Goal: Information Seeking & Learning: Find contact information

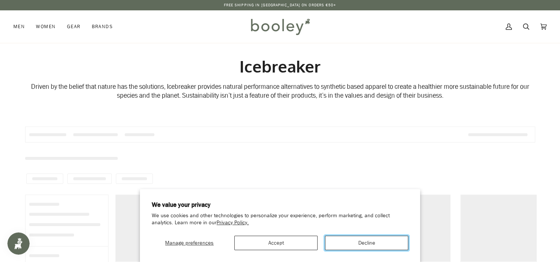
click at [363, 238] on button "Decline" at bounding box center [366, 243] width 83 height 14
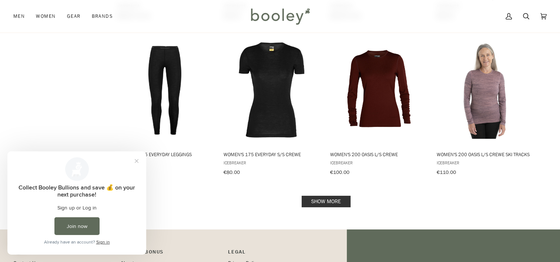
scroll to position [748, 0]
click at [338, 200] on link "Show more" at bounding box center [326, 201] width 49 height 11
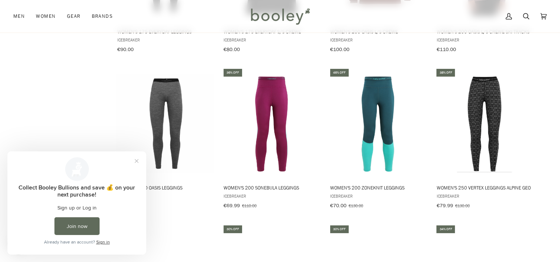
scroll to position [871, 0]
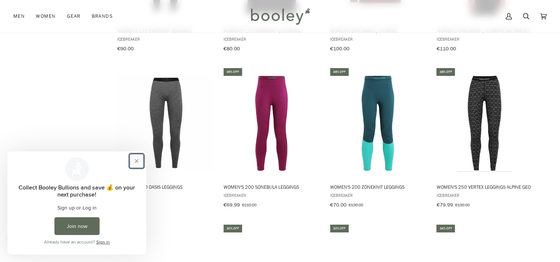
click at [133, 161] on button "Close prompt" at bounding box center [136, 160] width 13 height 13
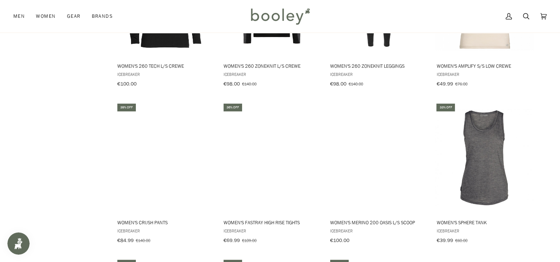
scroll to position [1149, 0]
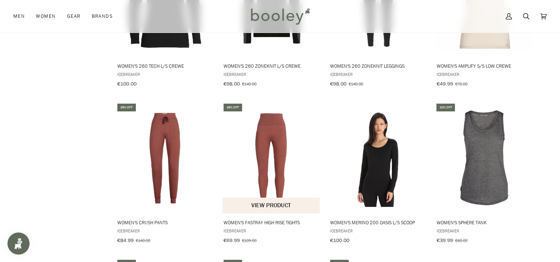
click at [260, 155] on img "Women's Fastray High Rise Tights" at bounding box center [271, 158] width 98 height 98
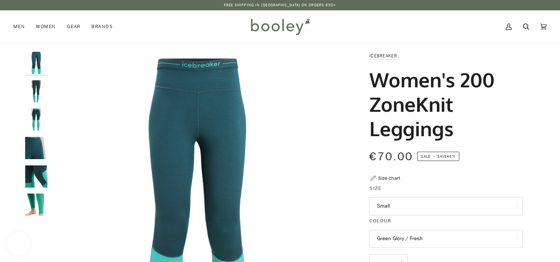
click at [385, 212] on button "Small" at bounding box center [445, 206] width 153 height 18
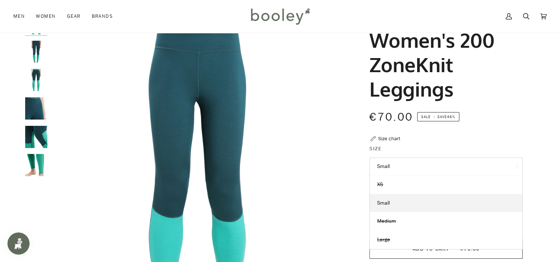
scroll to position [33, 0]
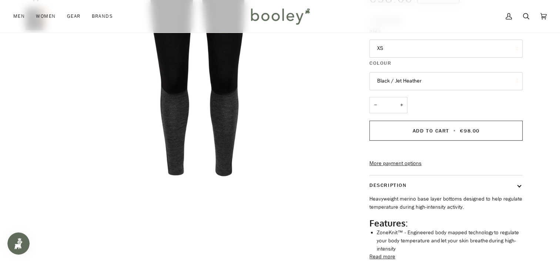
scroll to position [158, 0]
click at [408, 52] on button "XS" at bounding box center [445, 48] width 153 height 18
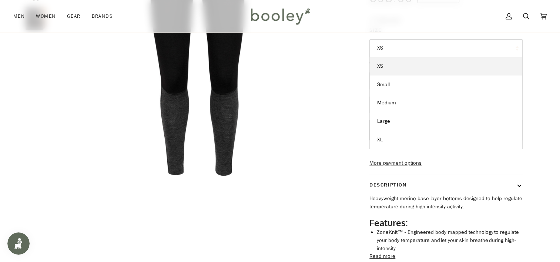
click at [408, 52] on button "XS" at bounding box center [445, 48] width 153 height 18
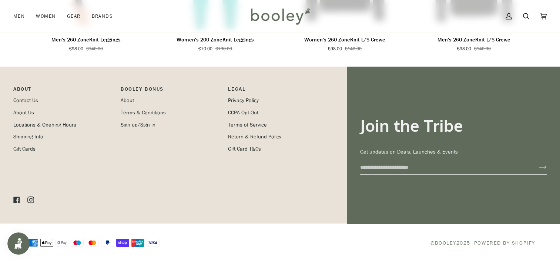
scroll to position [643, 0]
click at [26, 98] on link "Contact Us" at bounding box center [25, 100] width 25 height 7
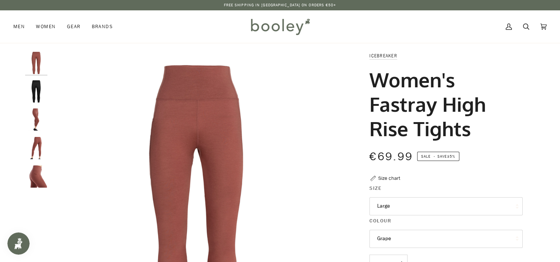
drag, startPoint x: 0, startPoint y: 0, endPoint x: 34, endPoint y: 113, distance: 117.7
click at [34, 113] on img "Icebreaker Women's Fastray High Rise Tights Grape - Booley Galway" at bounding box center [36, 119] width 22 height 22
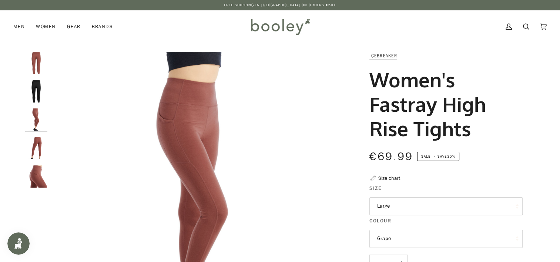
click at [31, 150] on img "Icebreaker Women's Fastray High Rise Tights Grape - Booley Galway" at bounding box center [36, 148] width 22 height 22
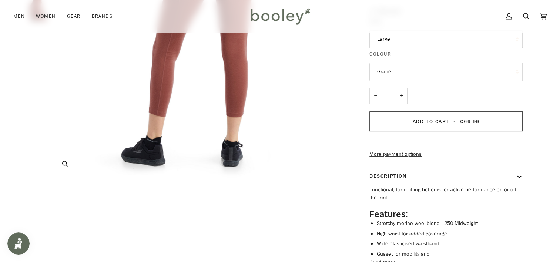
scroll to position [212, 0]
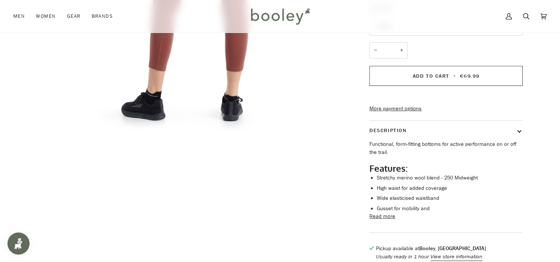
click at [388, 221] on button "Read more" at bounding box center [382, 216] width 26 height 8
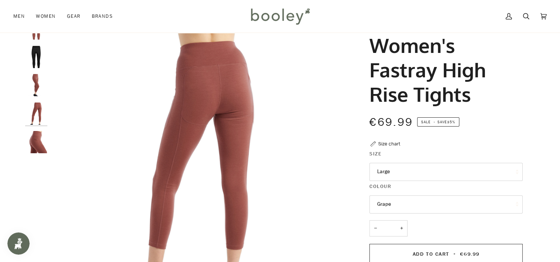
scroll to position [34, 0]
click at [36, 86] on img "Icebreaker Women's Fastray High Rise Tights Grape - Booley Galway" at bounding box center [36, 85] width 22 height 22
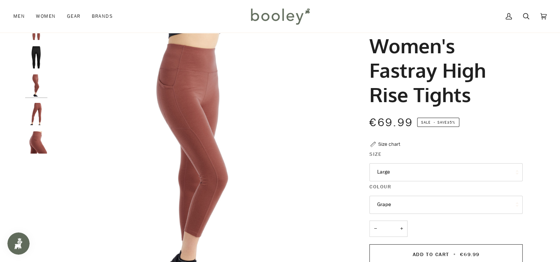
click at [418, 173] on button "Large" at bounding box center [445, 172] width 153 height 18
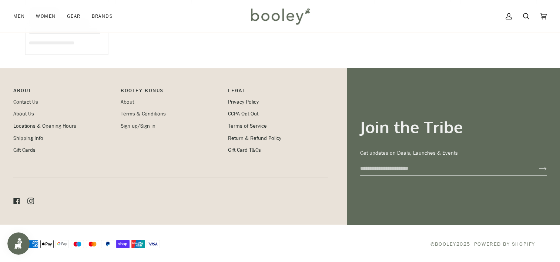
scroll to position [1527, 0]
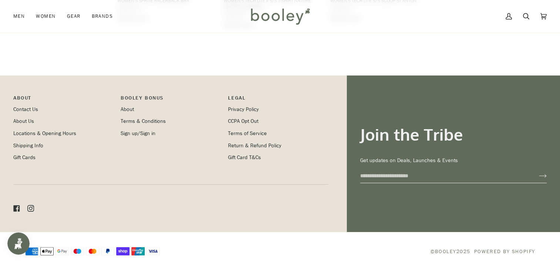
drag, startPoint x: 0, startPoint y: 0, endPoint x: 321, endPoint y: 234, distance: 397.7
click at [321, 234] on div "American Express American express Apple Pay Apple pay Google Pay Google pay Mae…" at bounding box center [280, 251] width 537 height 39
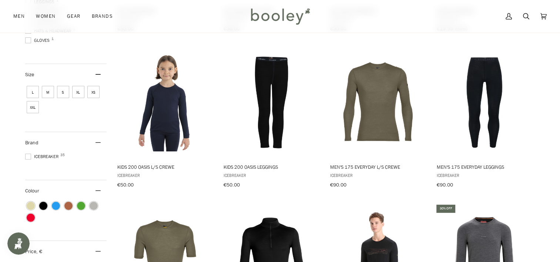
scroll to position [265, 0]
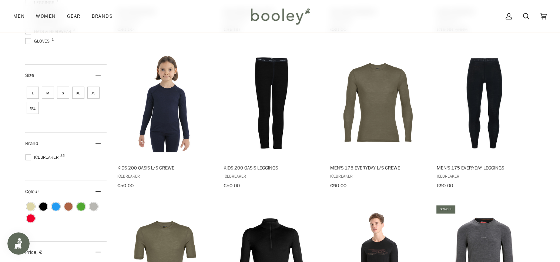
click at [46, 90] on span "M" at bounding box center [48, 93] width 12 height 12
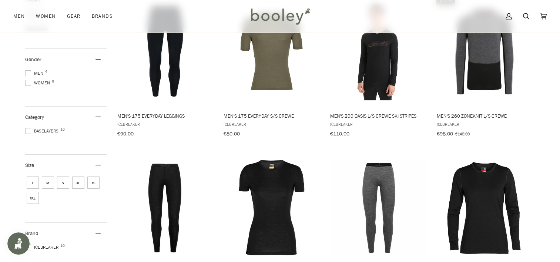
scroll to position [157, 0]
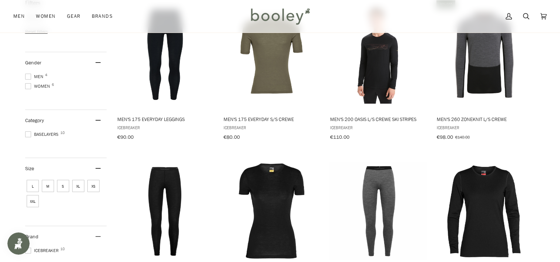
click at [46, 83] on span "Women 6" at bounding box center [38, 86] width 27 height 7
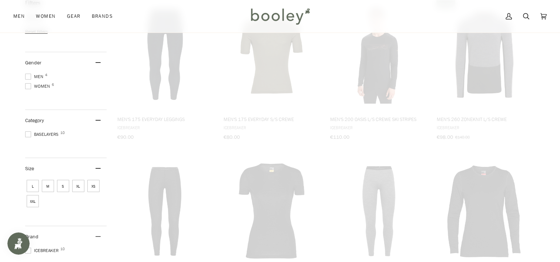
scroll to position [84, 0]
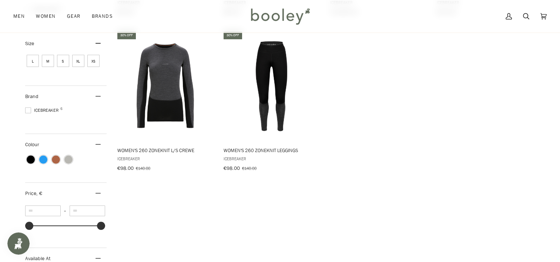
scroll to position [282, 0]
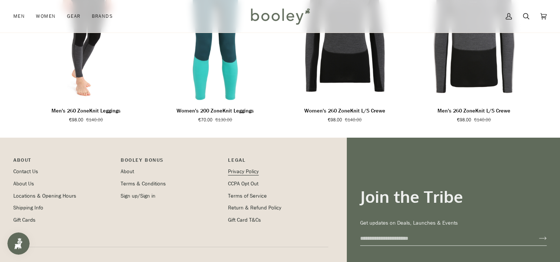
scroll to position [643, 0]
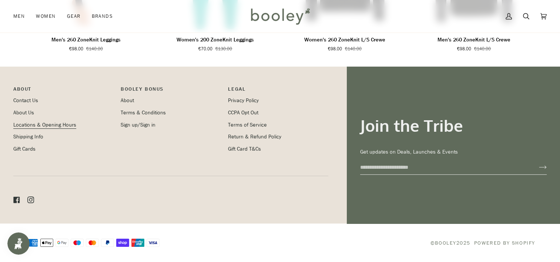
click at [59, 123] on link "Locations & Opening Hours" at bounding box center [44, 124] width 63 height 7
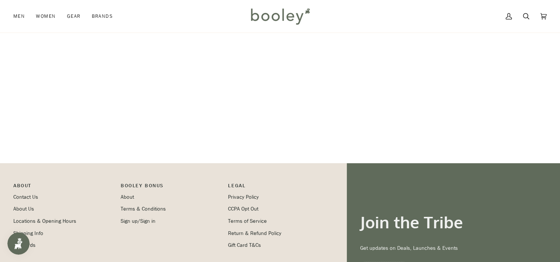
scroll to position [214, 0]
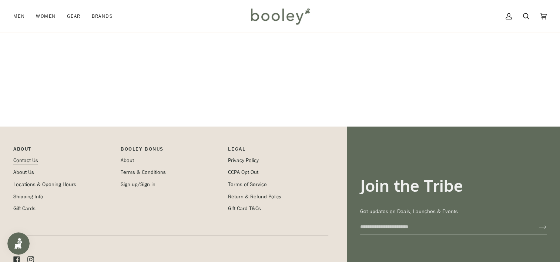
click at [27, 164] on link "Contact Us" at bounding box center [25, 160] width 25 height 7
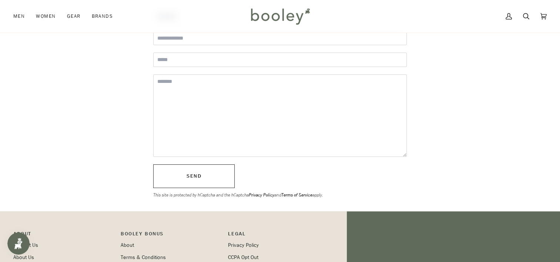
scroll to position [83, 0]
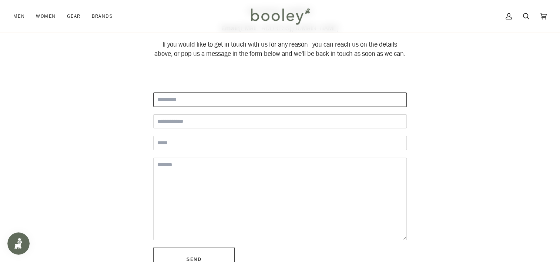
click at [182, 107] on input "Full Name" at bounding box center [280, 100] width 254 height 14
type input "****"
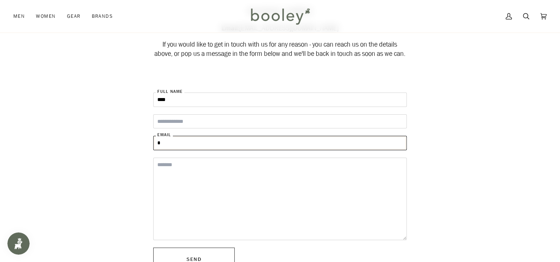
type input "**********"
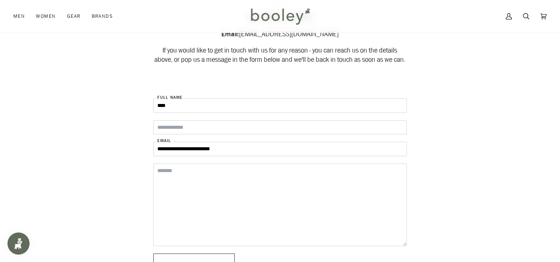
scroll to position [86, 0]
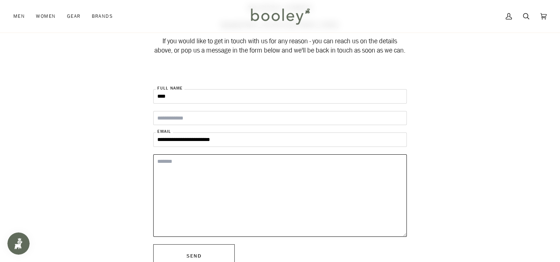
click at [209, 197] on textarea "Message" at bounding box center [280, 195] width 254 height 83
type textarea "**********"
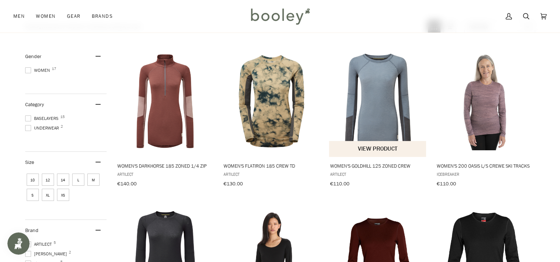
scroll to position [87, 0]
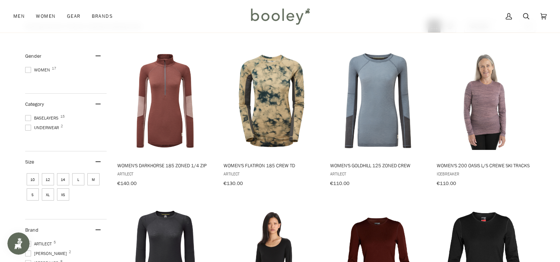
click at [41, 69] on span "Women 17" at bounding box center [38, 70] width 27 height 7
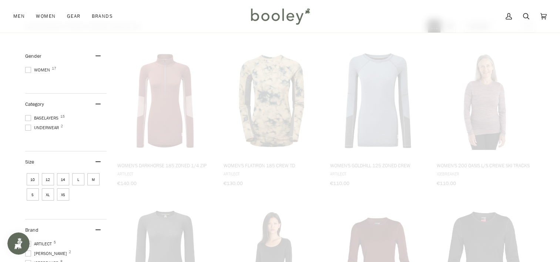
scroll to position [31, 0]
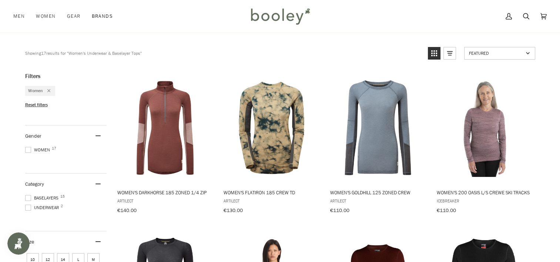
scroll to position [58, 0]
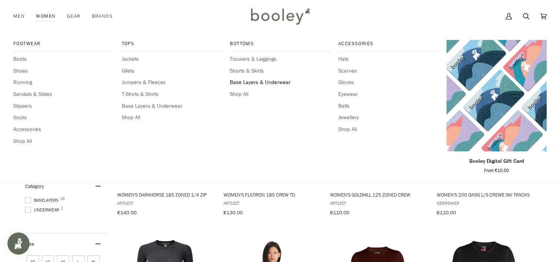
click at [241, 84] on span "Base Layers & Underwear" at bounding box center [280, 82] width 100 height 8
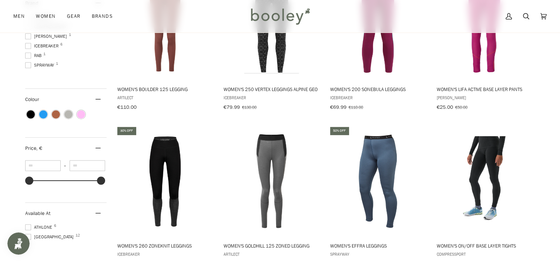
scroll to position [362, 0]
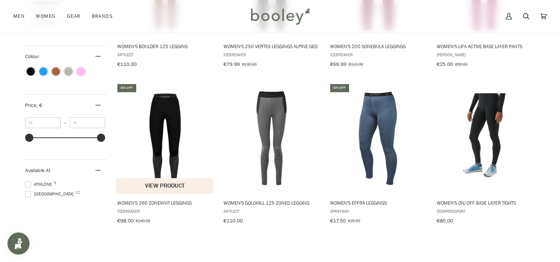
click at [160, 125] on img "Women's 260 ZoneKnit Leggings" at bounding box center [165, 138] width 98 height 98
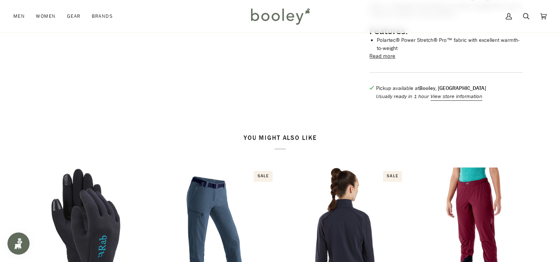
scroll to position [392, 0]
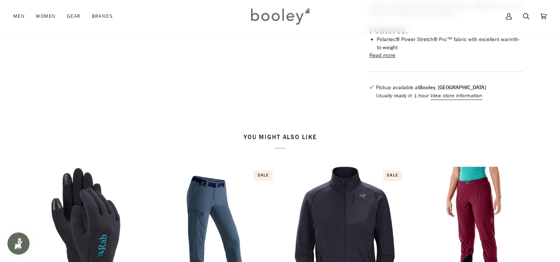
click at [383, 60] on button "Read more" at bounding box center [382, 55] width 26 height 8
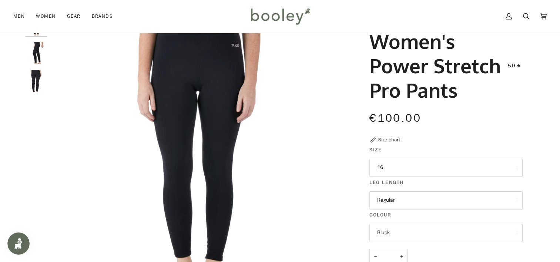
scroll to position [0, 0]
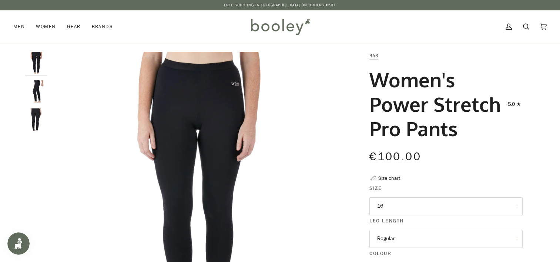
click at [34, 89] on img "Rab Women's Power Stretch Pro Pants Black - Booley Galway" at bounding box center [36, 91] width 22 height 22
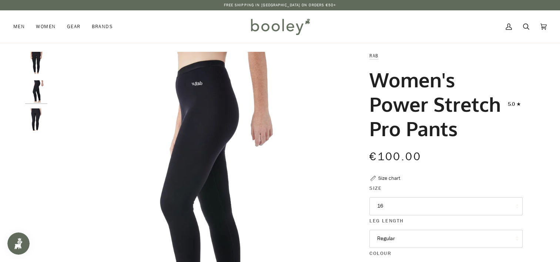
click at [40, 116] on img "Rab Women's Power Stretch Pro Pants Black - Booley Galway" at bounding box center [36, 119] width 22 height 22
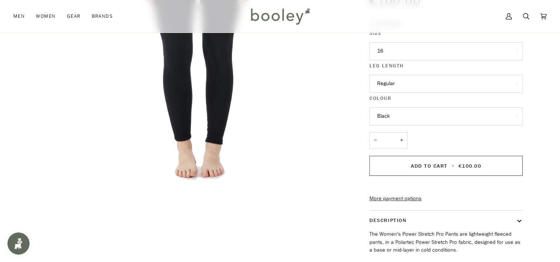
scroll to position [161, 0]
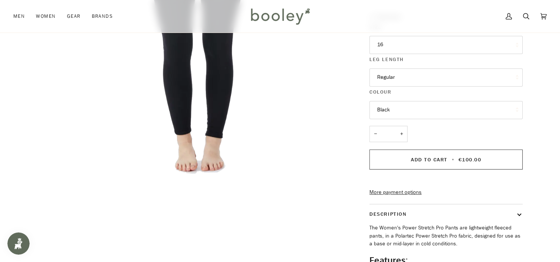
click at [425, 43] on button "16" at bounding box center [445, 45] width 153 height 18
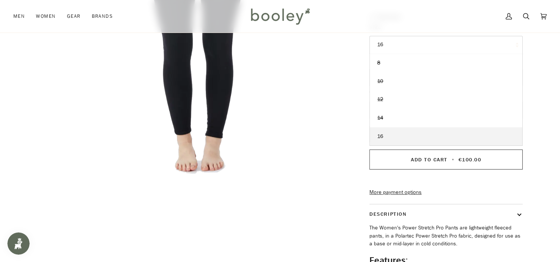
click at [425, 43] on button "16" at bounding box center [445, 45] width 153 height 18
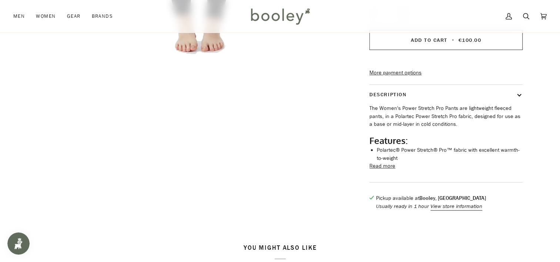
scroll to position [282, 0]
click at [385, 169] on button "Read more" at bounding box center [382, 165] width 26 height 8
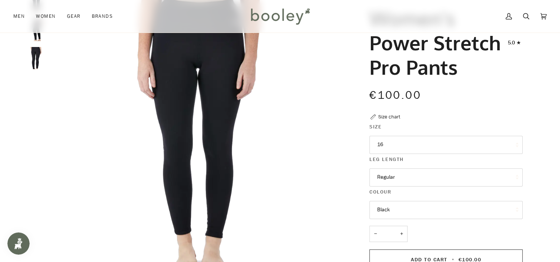
scroll to position [0, 0]
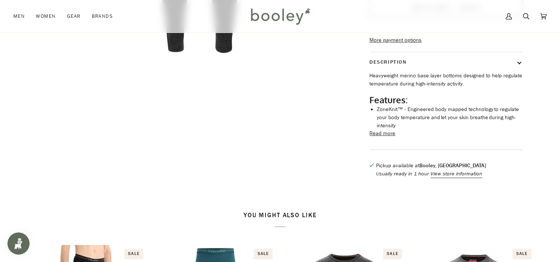
scroll to position [281, 0]
click at [384, 137] on button "Read more" at bounding box center [382, 133] width 26 height 8
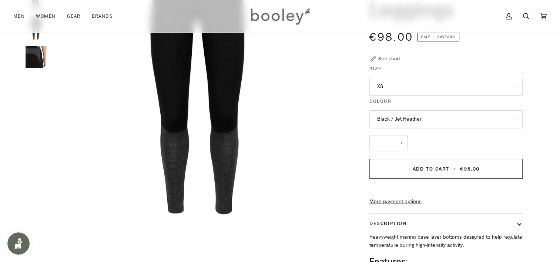
scroll to position [119, 0]
click at [388, 92] on button "XS" at bounding box center [445, 87] width 153 height 18
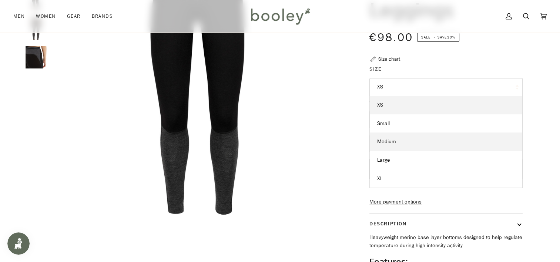
click at [389, 141] on span "Medium" at bounding box center [386, 141] width 19 height 7
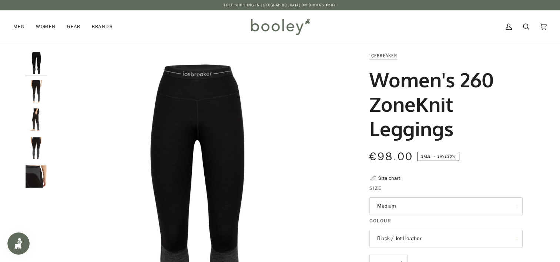
drag, startPoint x: 461, startPoint y: 130, endPoint x: 367, endPoint y: 59, distance: 117.9
copy div "Icebreaker Women's 260 ZoneKnit Leggings"
